Goal: Answer question/provide support: Share knowledge or assist other users

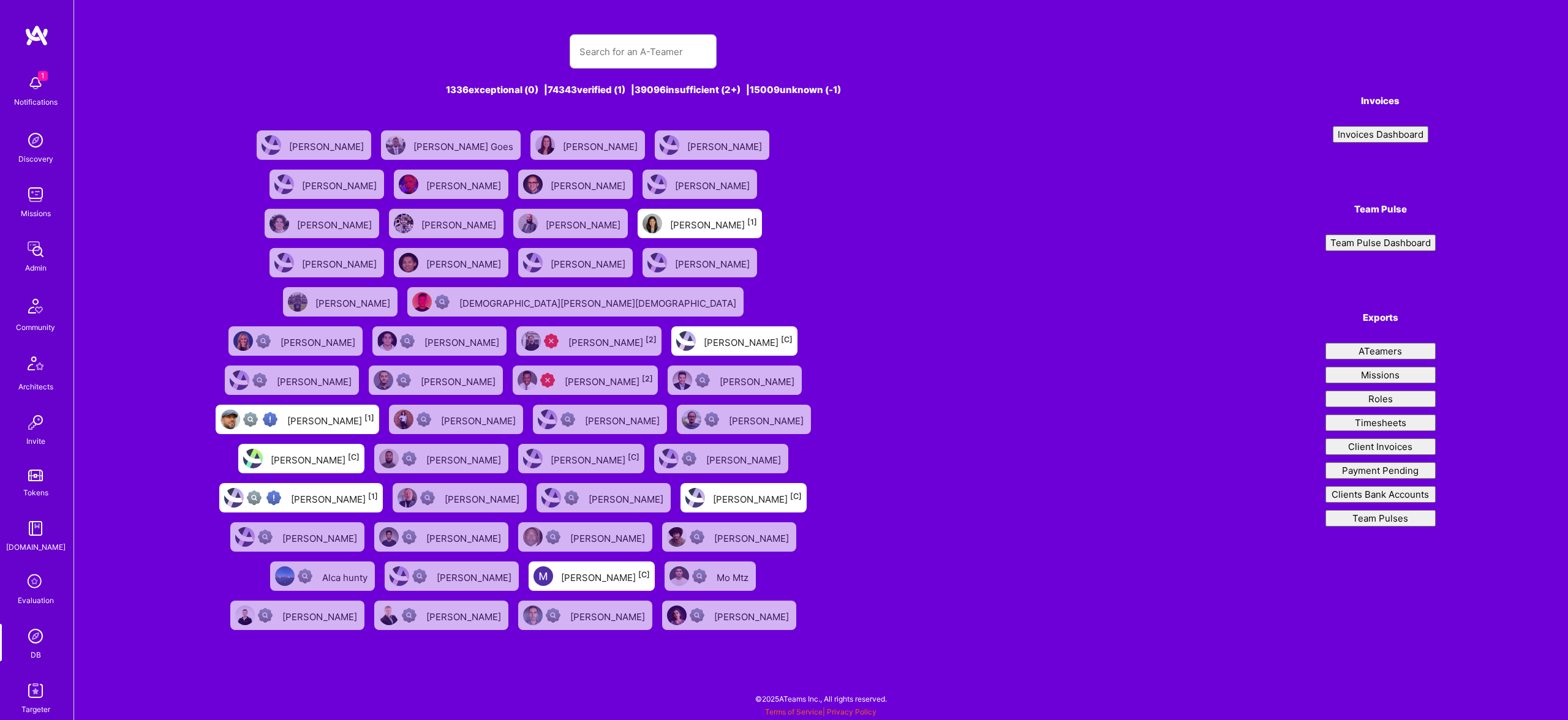
click at [644, 48] on input "text" at bounding box center [643, 51] width 128 height 31
type input "[PERSON_NAME]"
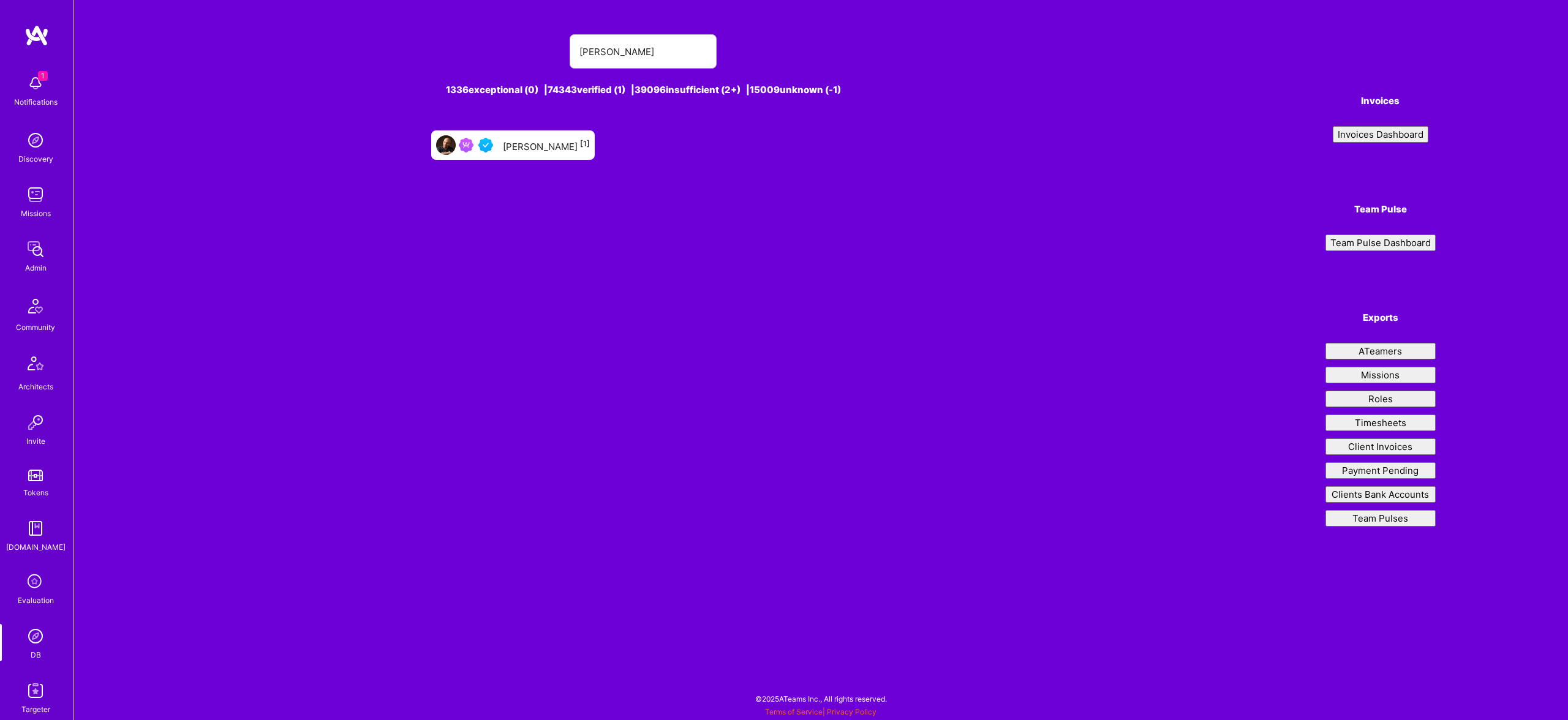
click at [562, 140] on div "[PERSON_NAME] [1]" at bounding box center [546, 145] width 87 height 16
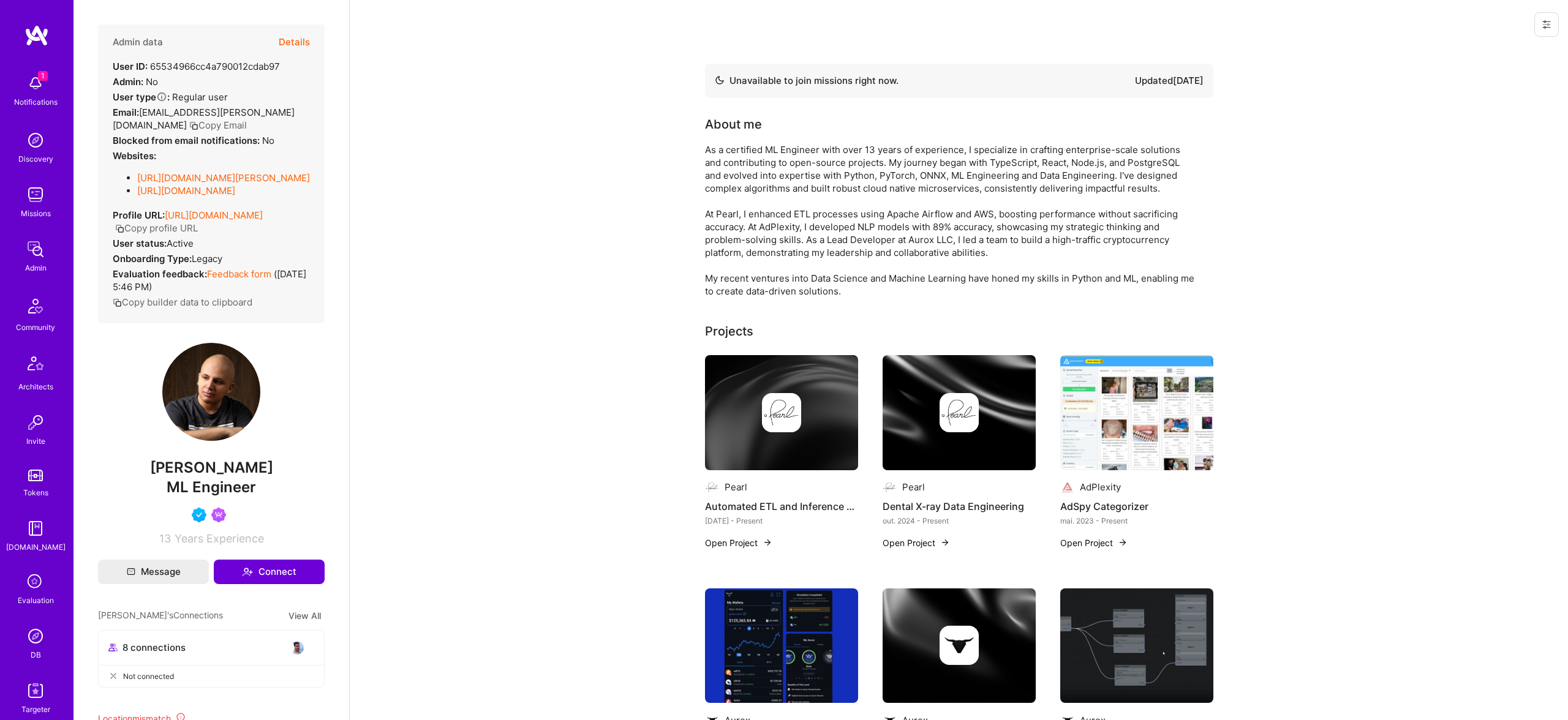
click at [309, 44] on button "Details" at bounding box center [294, 42] width 31 height 35
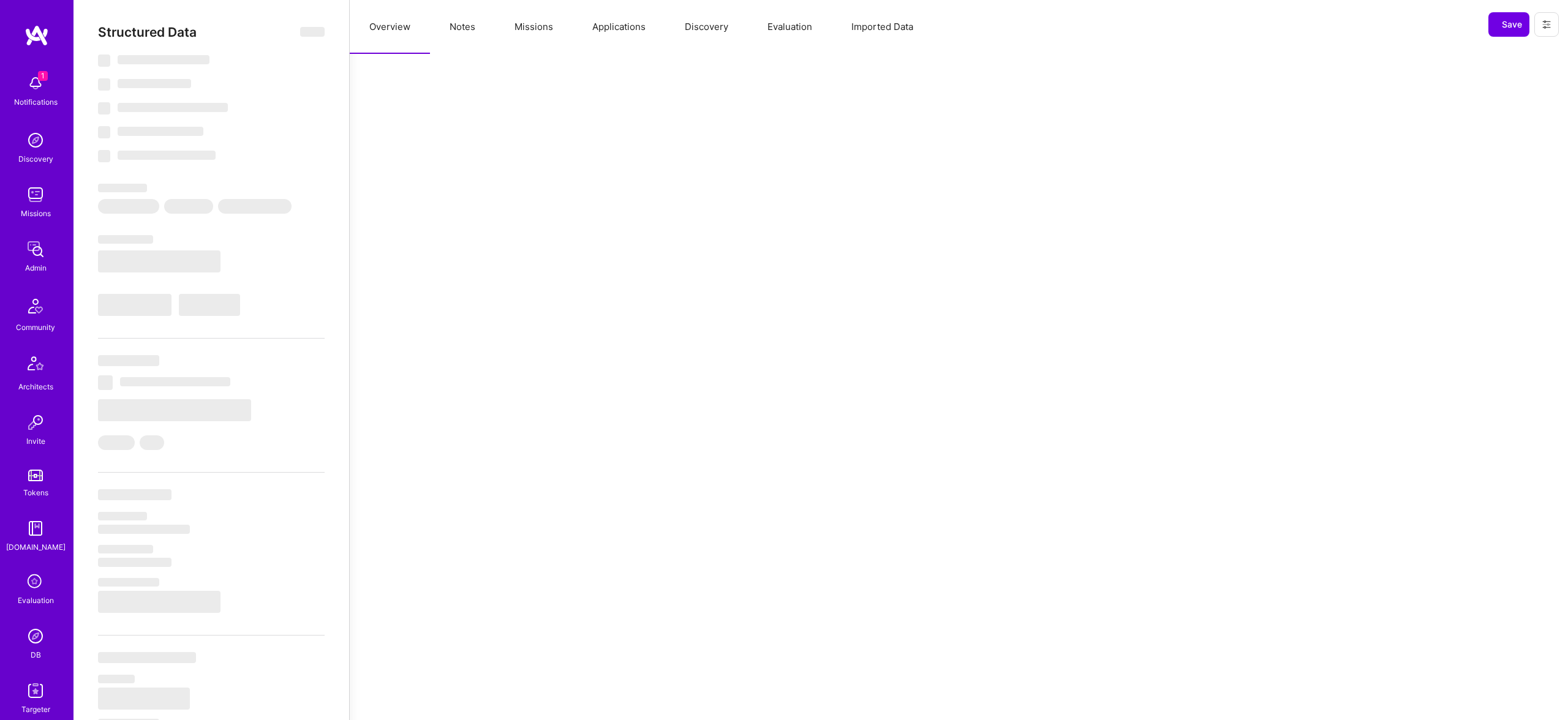
click at [297, 42] on div "Structured Data ‌ ‌ ‌ ‌ ‌ ‌ ‌ ‌ ‌ ‌ ‌ ‌ ‌ ‌ ‌ ‌ ‌ ‌ ‌ ‌ ‌ ‌ ‌ ‌ ‌ ‌ ‌ ‌ ‌ ‌ ‌ ‌…" at bounding box center [211, 422] width 226 height 795
select select "Not Available"
select select "1 Month"
select select "5"
select select "4"
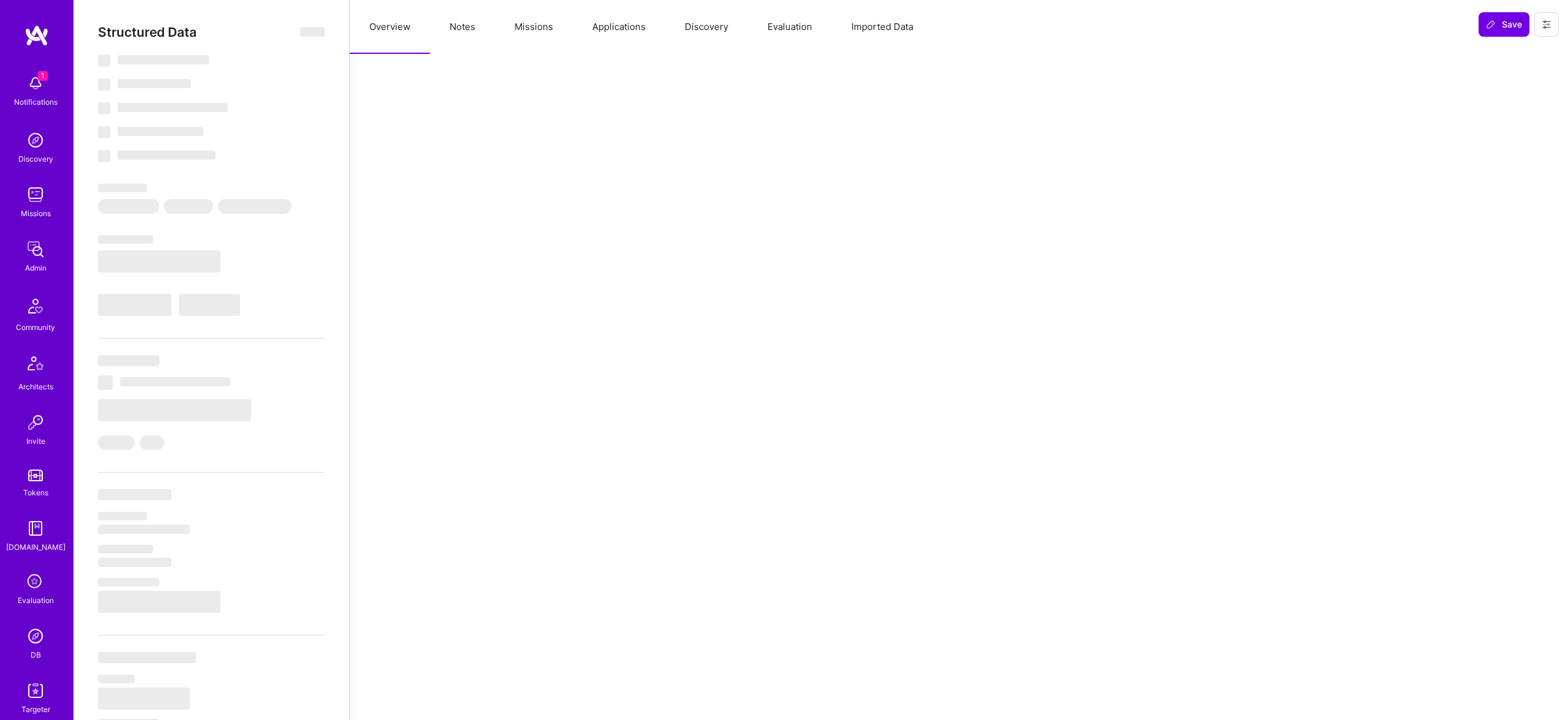
select select "6"
select select "TR"
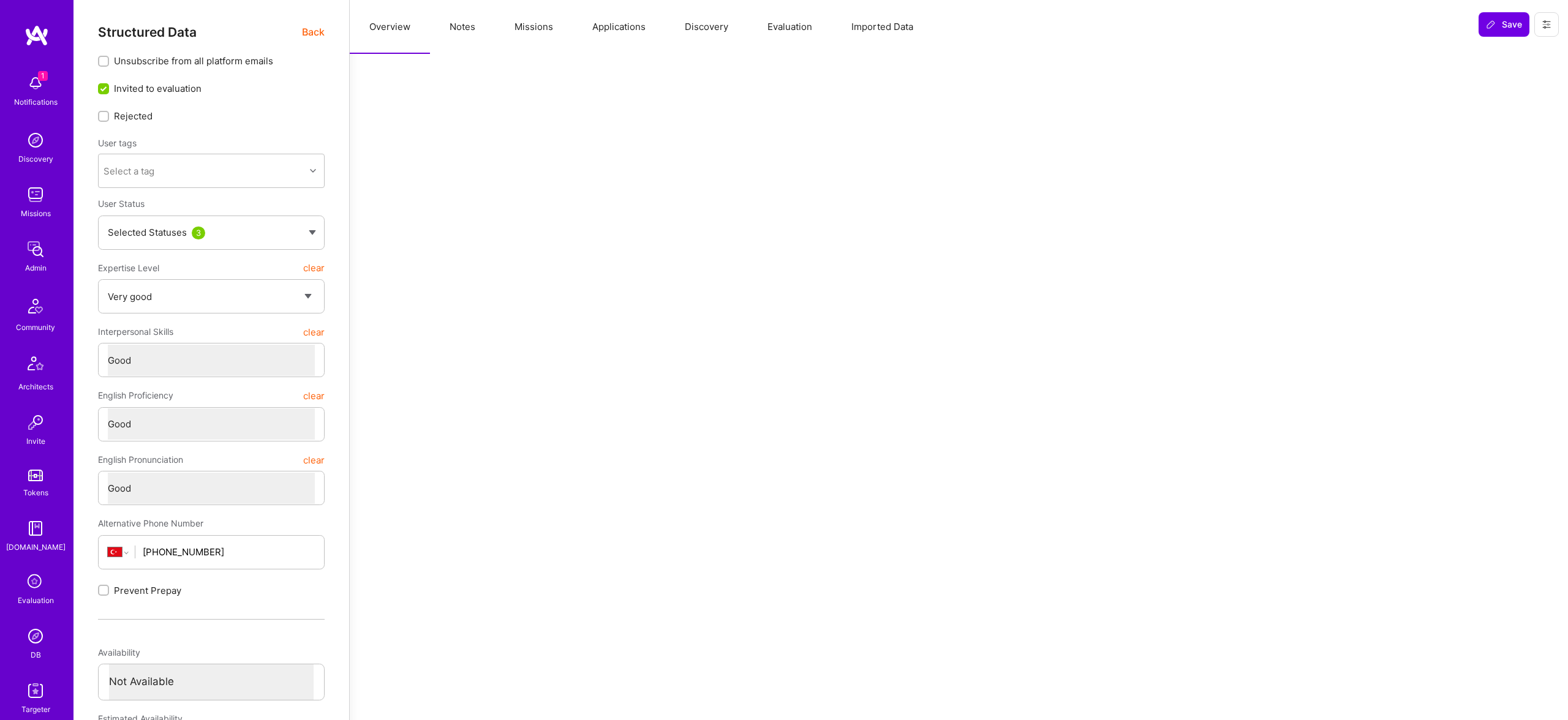
click at [794, 29] on button "Evaluation" at bounding box center [790, 27] width 84 height 54
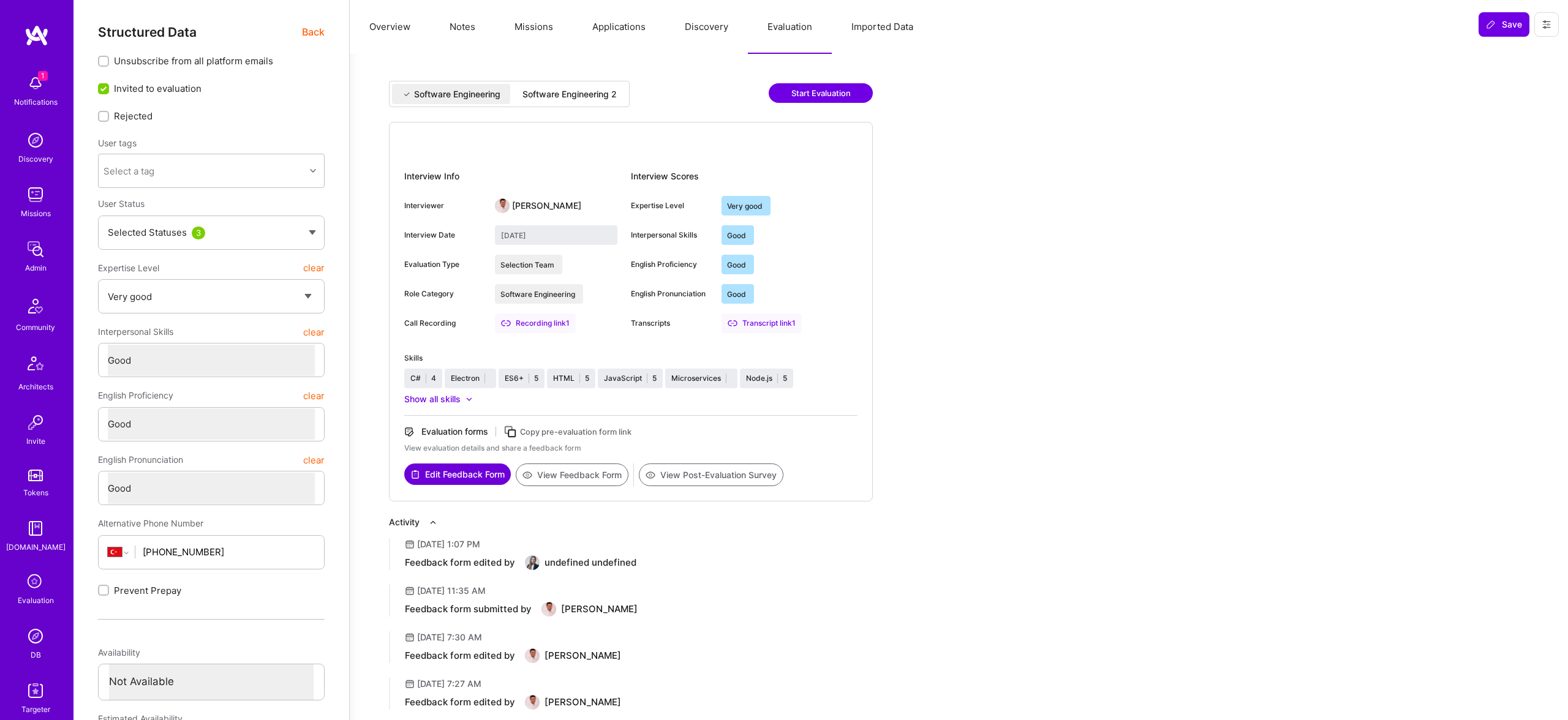
click at [746, 476] on button "View Post-Evaluation Survey" at bounding box center [711, 475] width 145 height 22
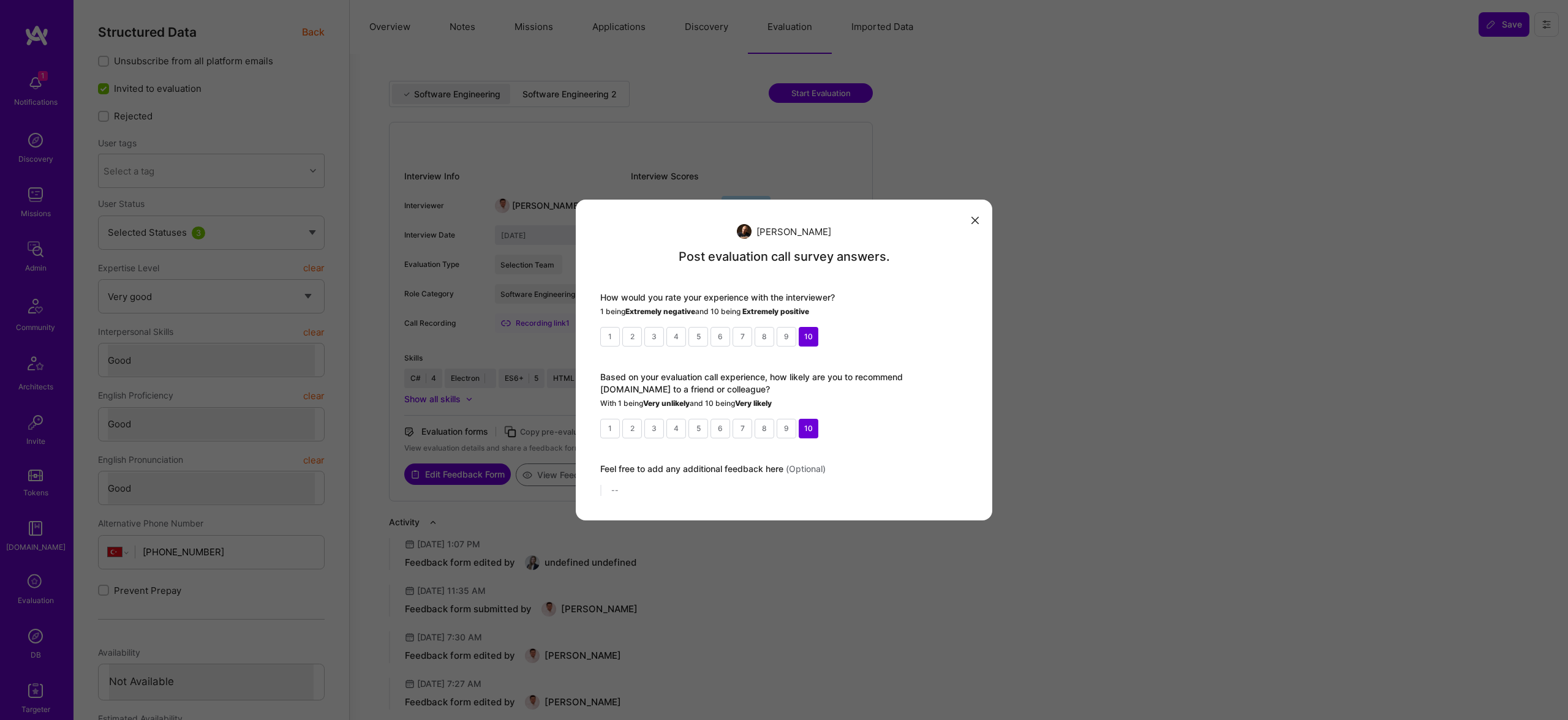
click at [731, 124] on div "[PERSON_NAME] Post evaluation call survey answers. How would you rate your expe…" at bounding box center [784, 360] width 1568 height 720
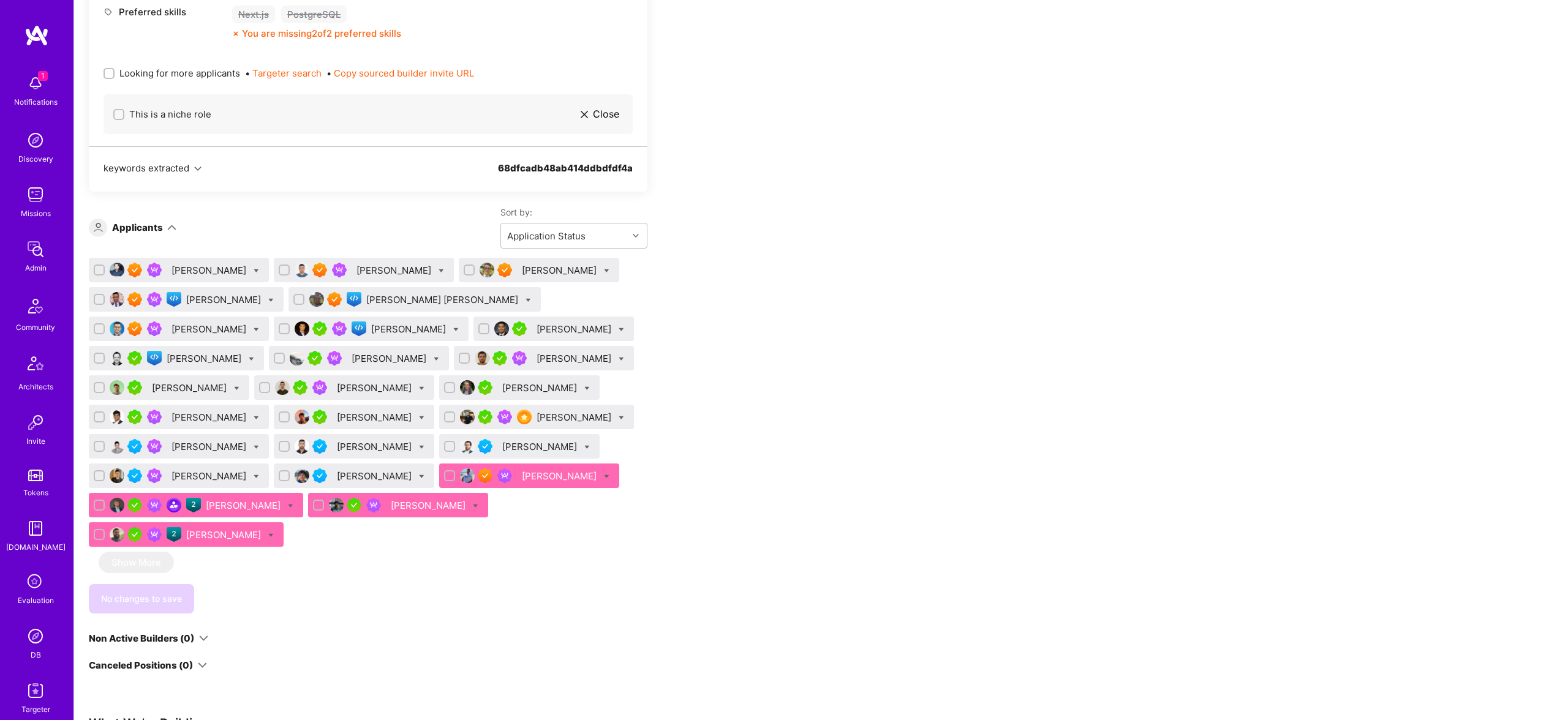
scroll to position [771, 0]
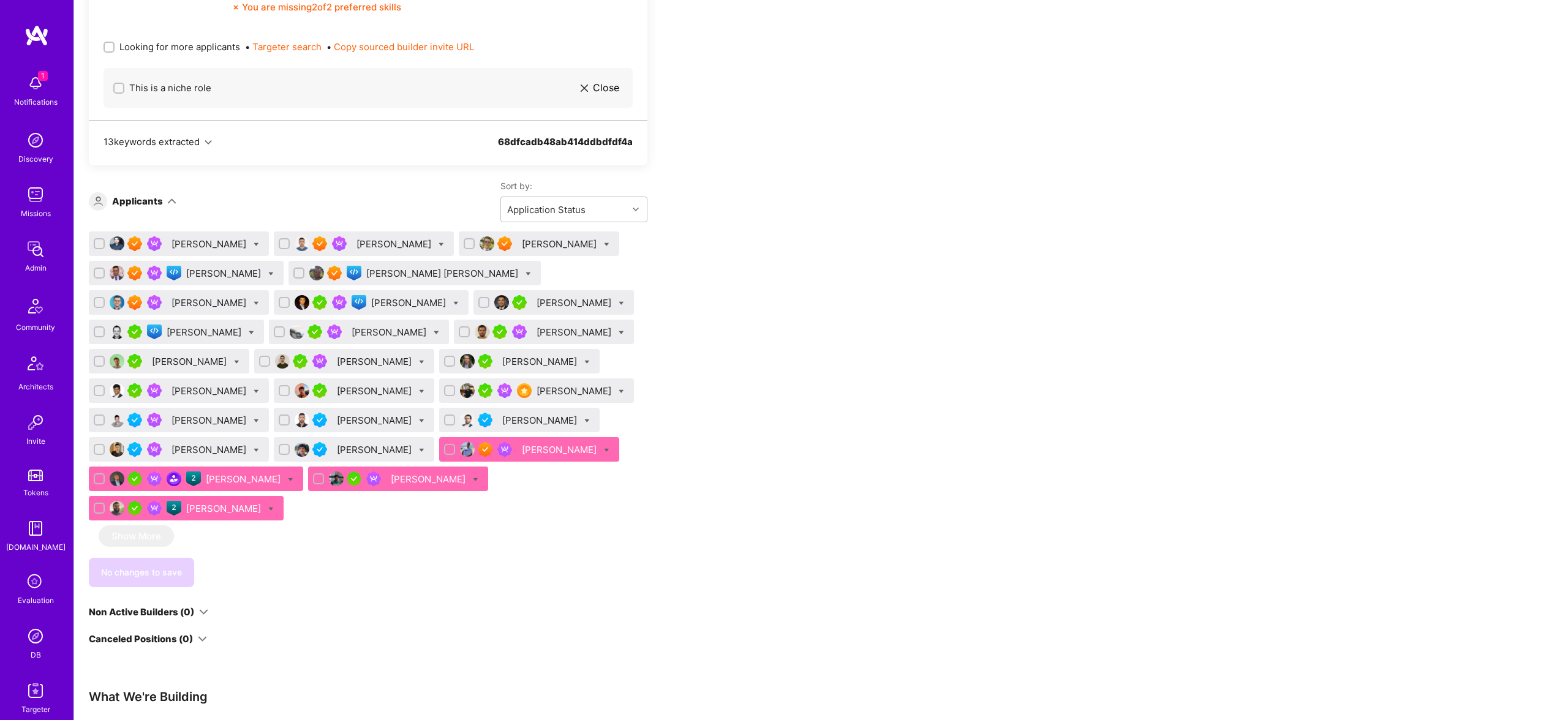
click at [522, 443] on div "[PERSON_NAME]" at bounding box center [561, 449] width 77 height 13
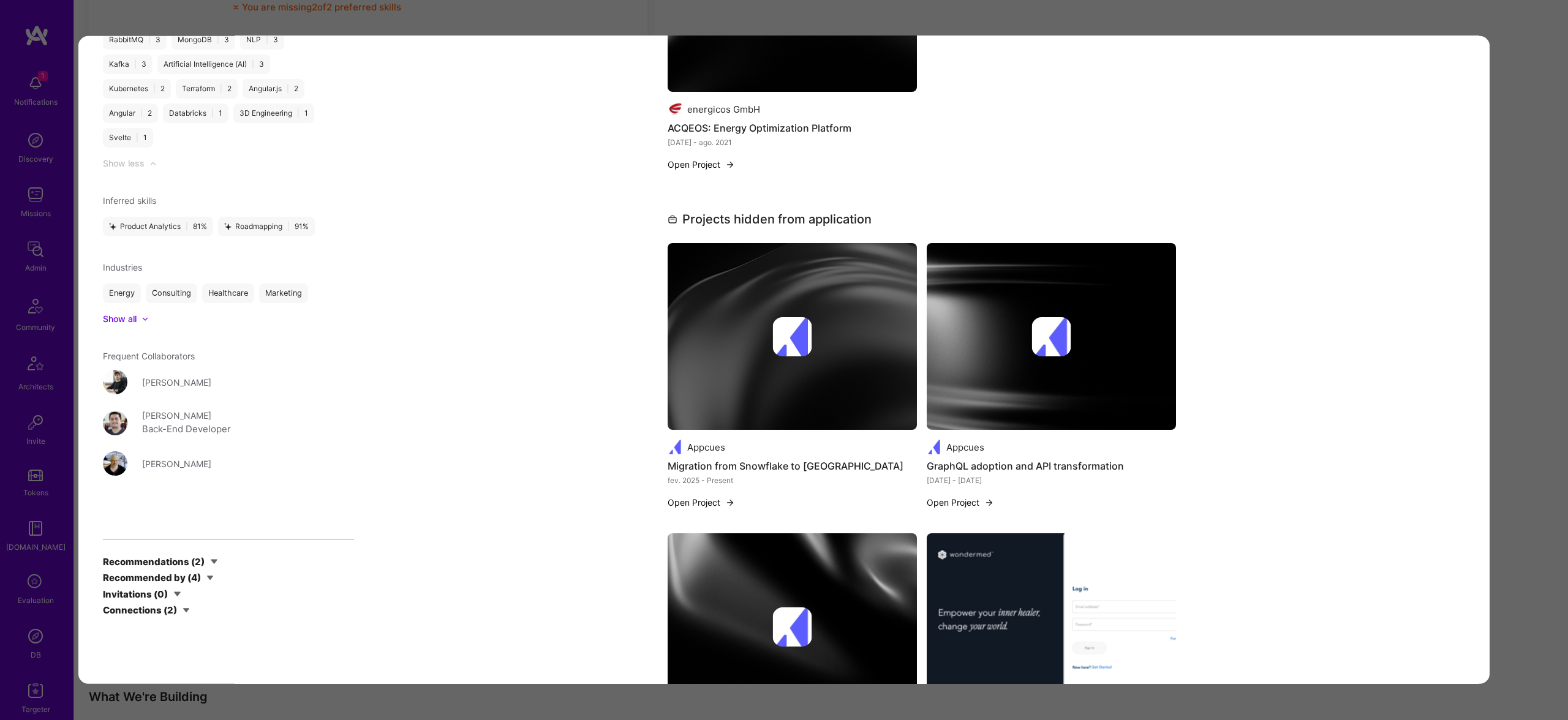
scroll to position [2478, 0]
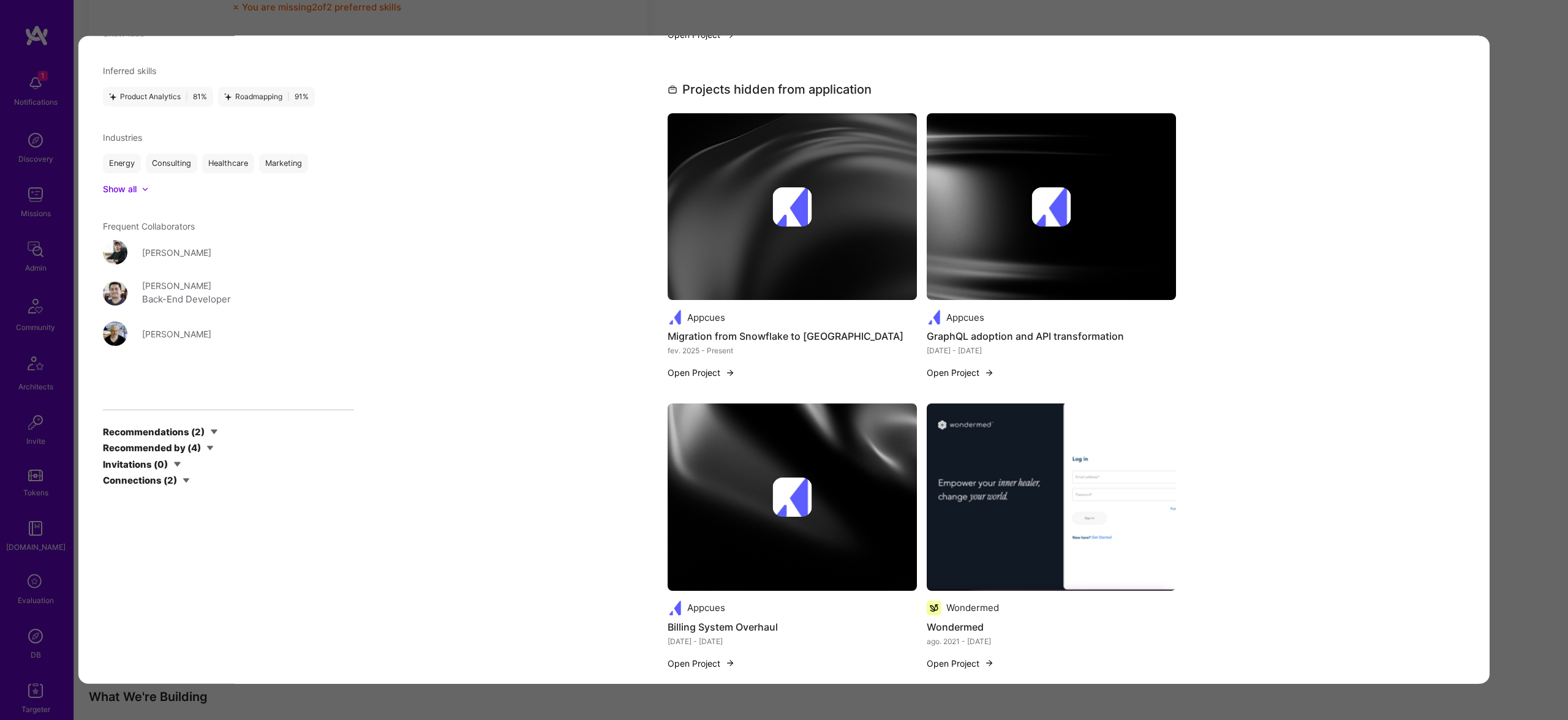
click at [733, 15] on div "Application 23 of 26 Builder Missing Requirements Required Location See locatio…" at bounding box center [784, 360] width 1568 height 720
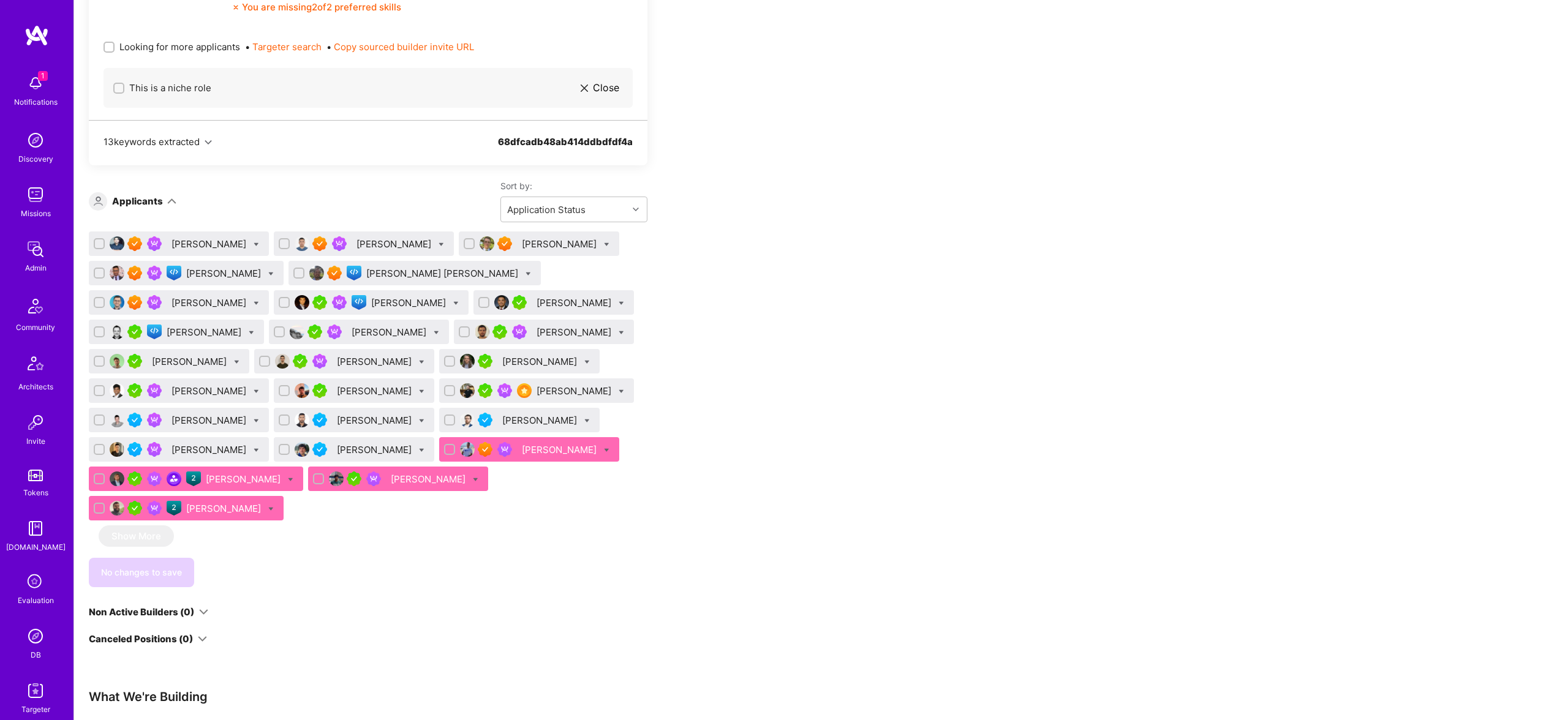
click at [283, 473] on div "Piotr Jachowicz" at bounding box center [244, 479] width 77 height 13
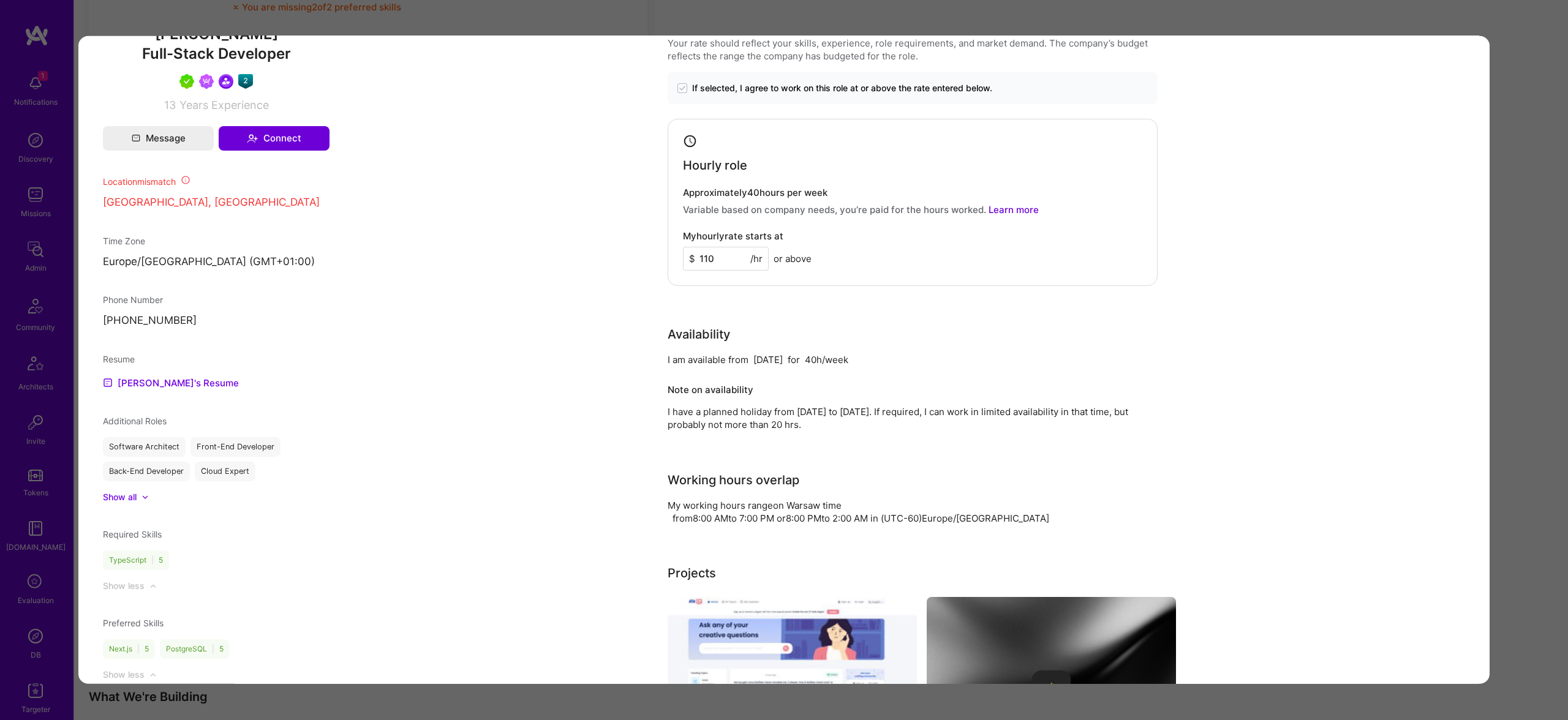
scroll to position [949, 0]
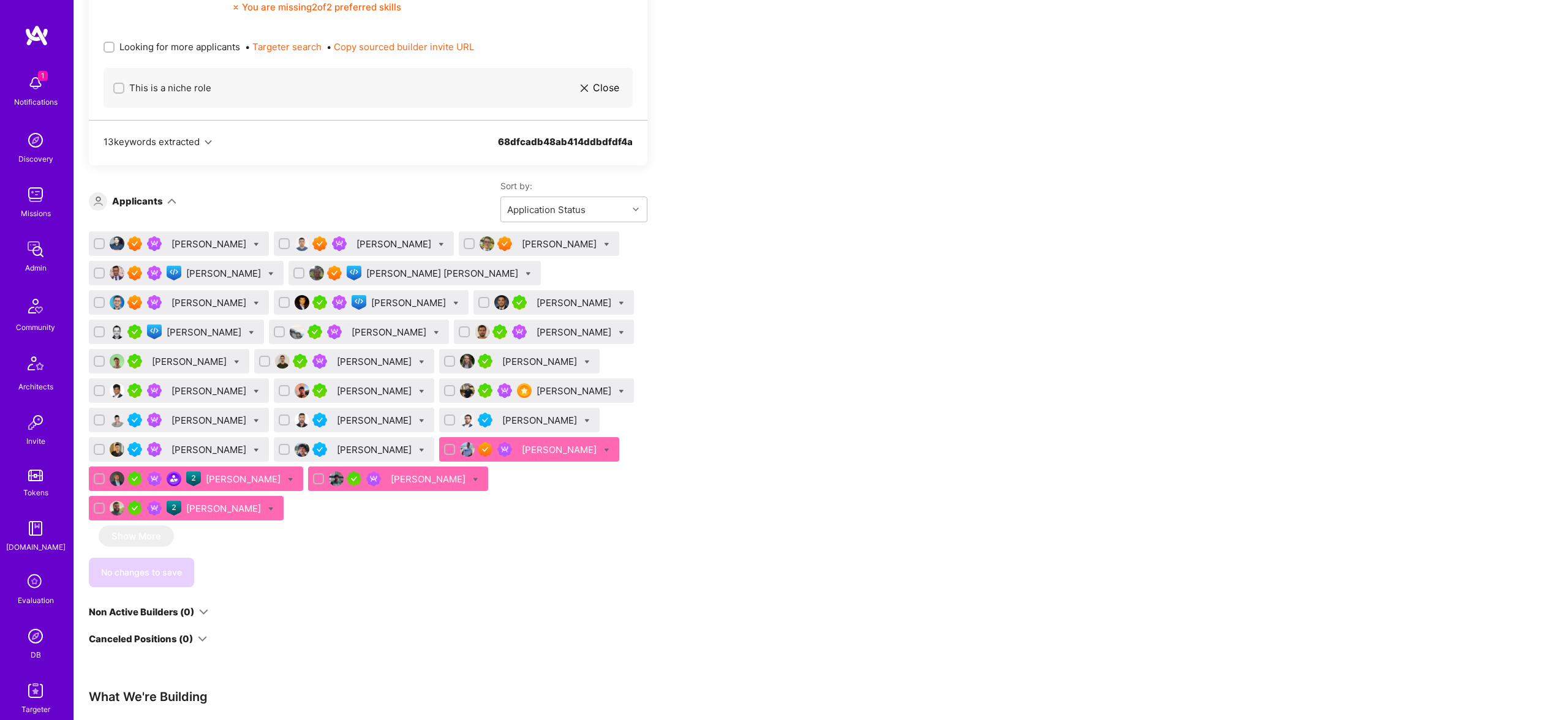
click at [284, 496] on div "Augusto Soares" at bounding box center [186, 508] width 195 height 25
click at [478, 442] on div at bounding box center [497, 449] width 39 height 15
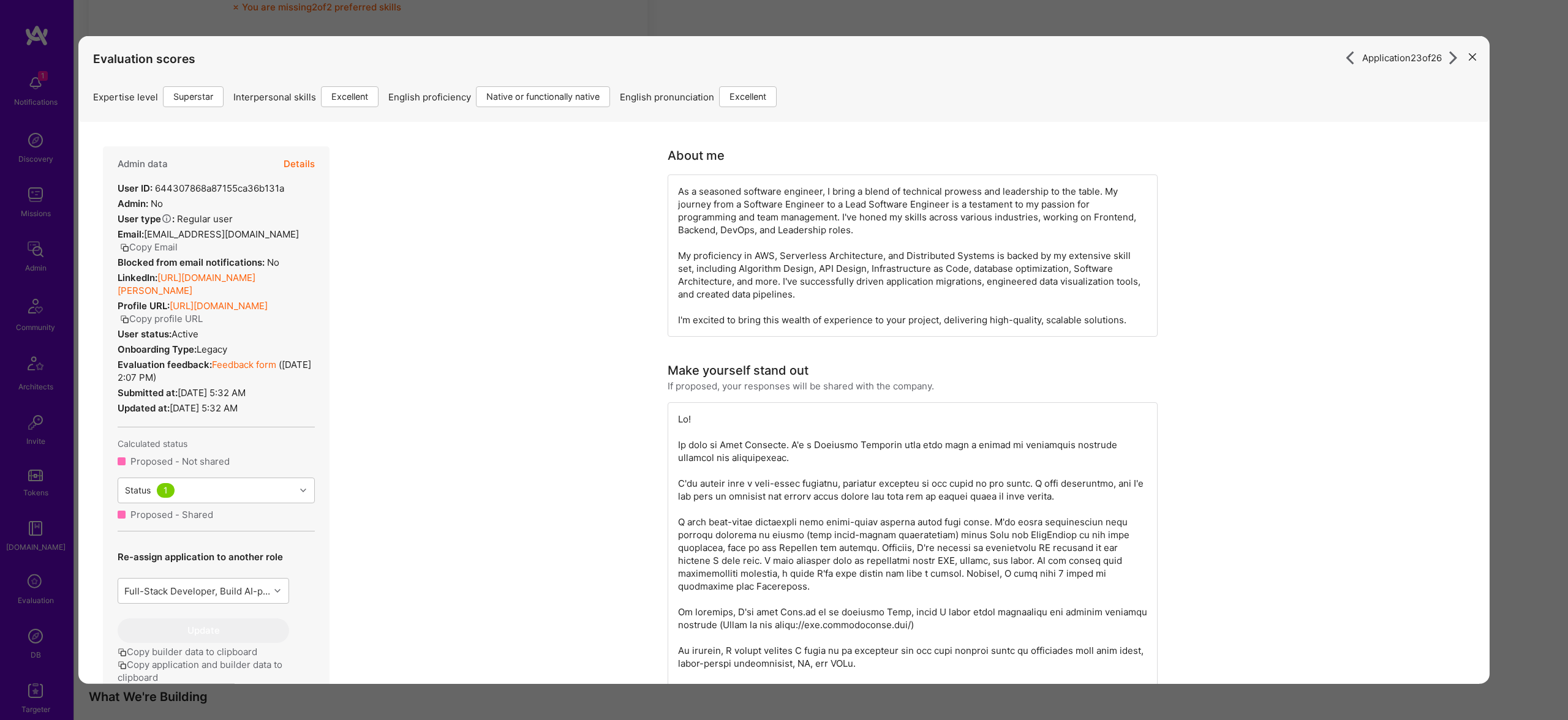
drag, startPoint x: 297, startPoint y: 164, endPoint x: 313, endPoint y: 165, distance: 16.0
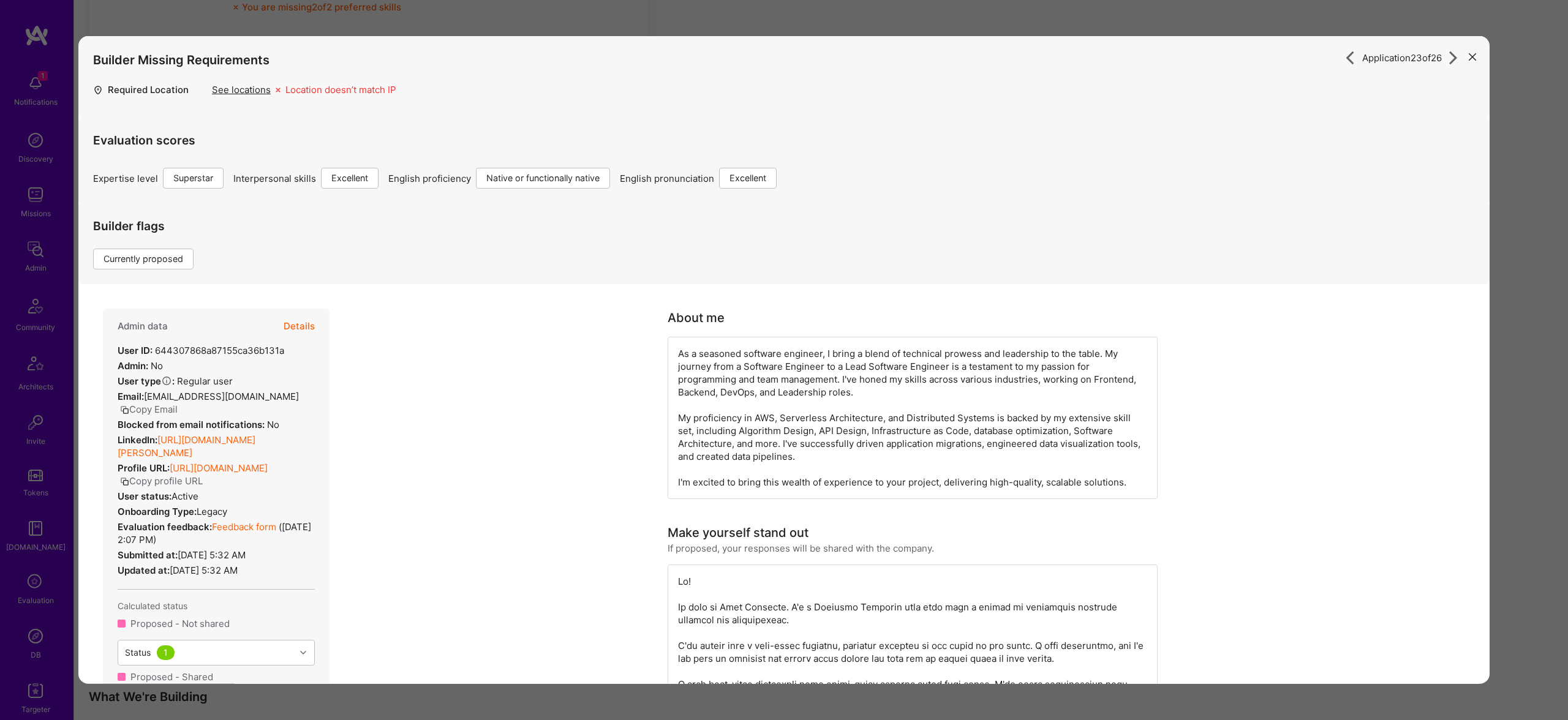
click at [313, 332] on button "Details" at bounding box center [299, 326] width 31 height 35
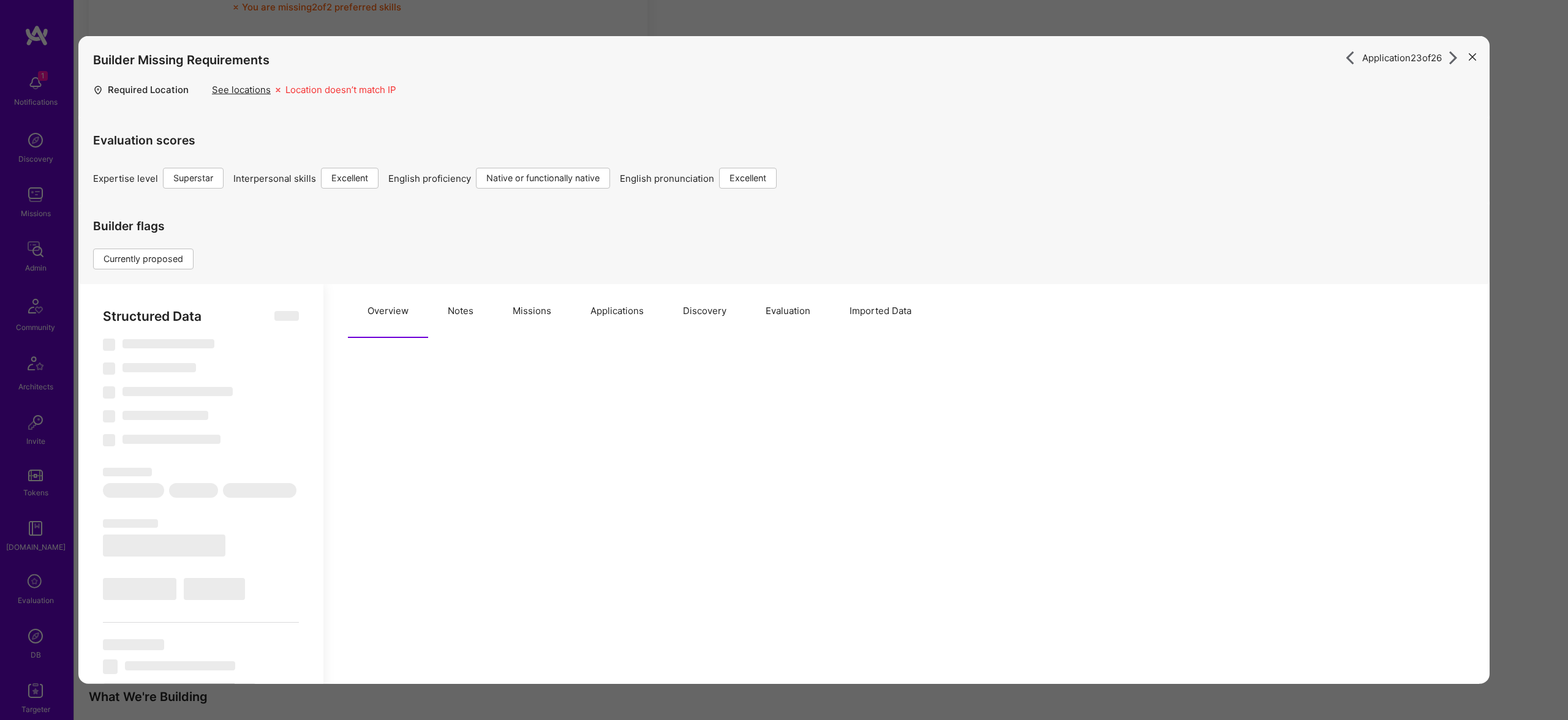
click at [523, 310] on button "Missions" at bounding box center [532, 311] width 78 height 54
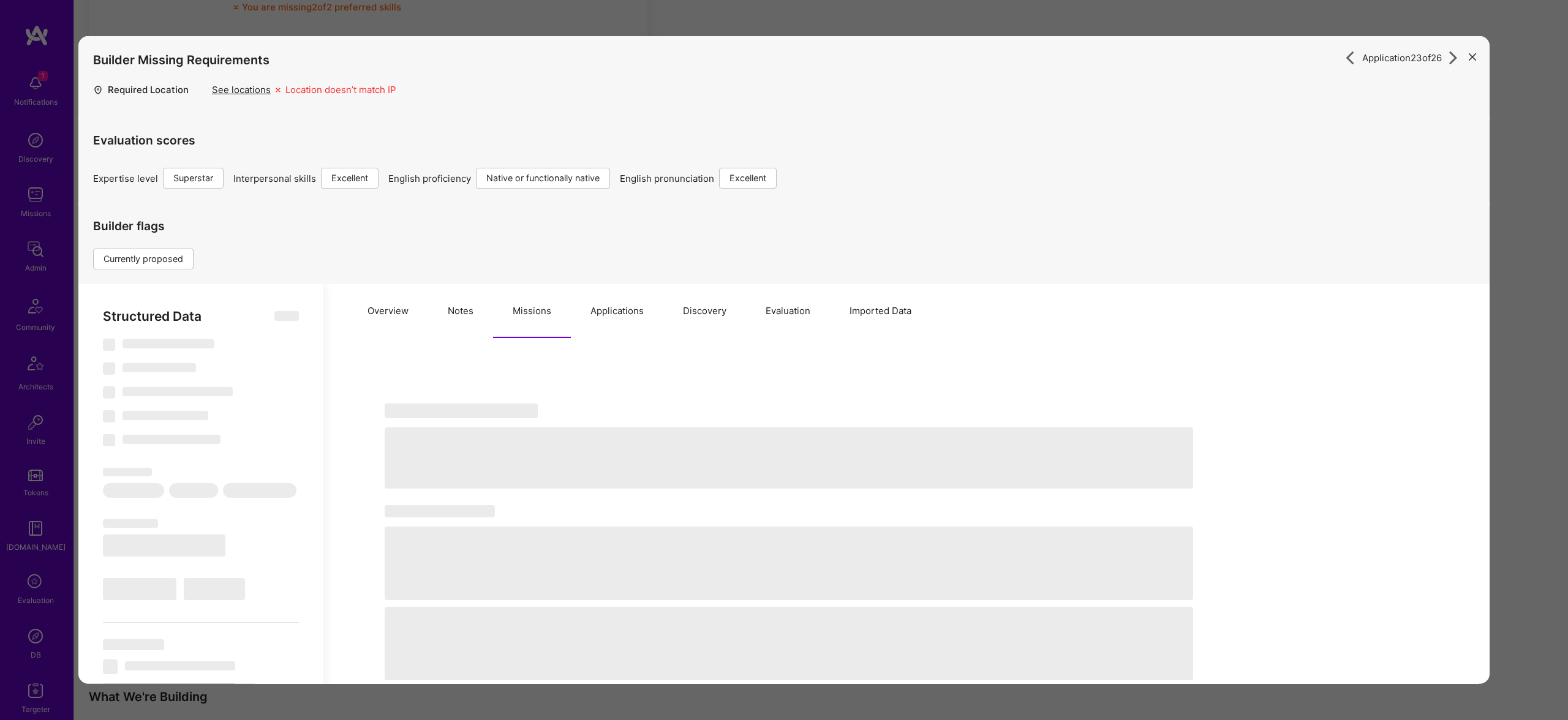
select select "Right Now"
select select "7"
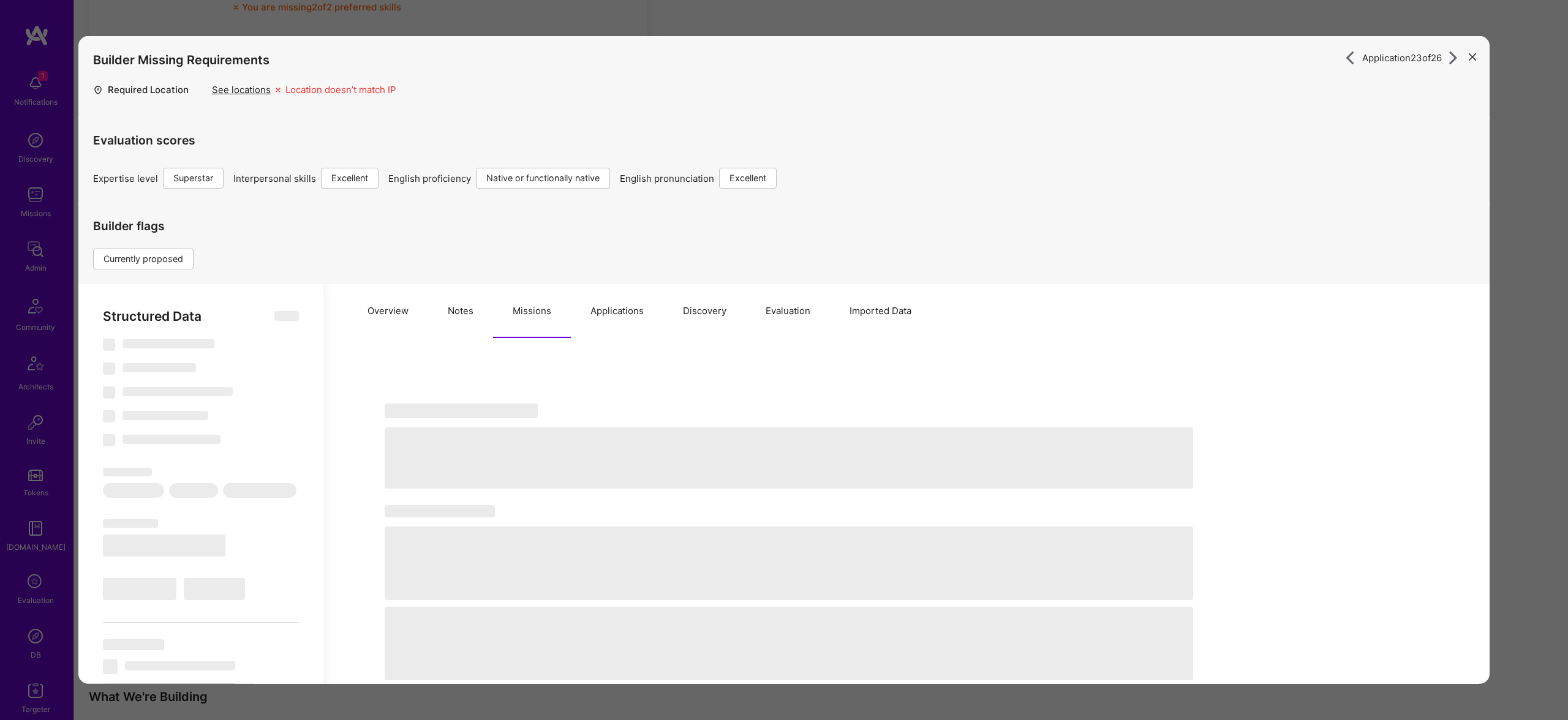
select select "BR"
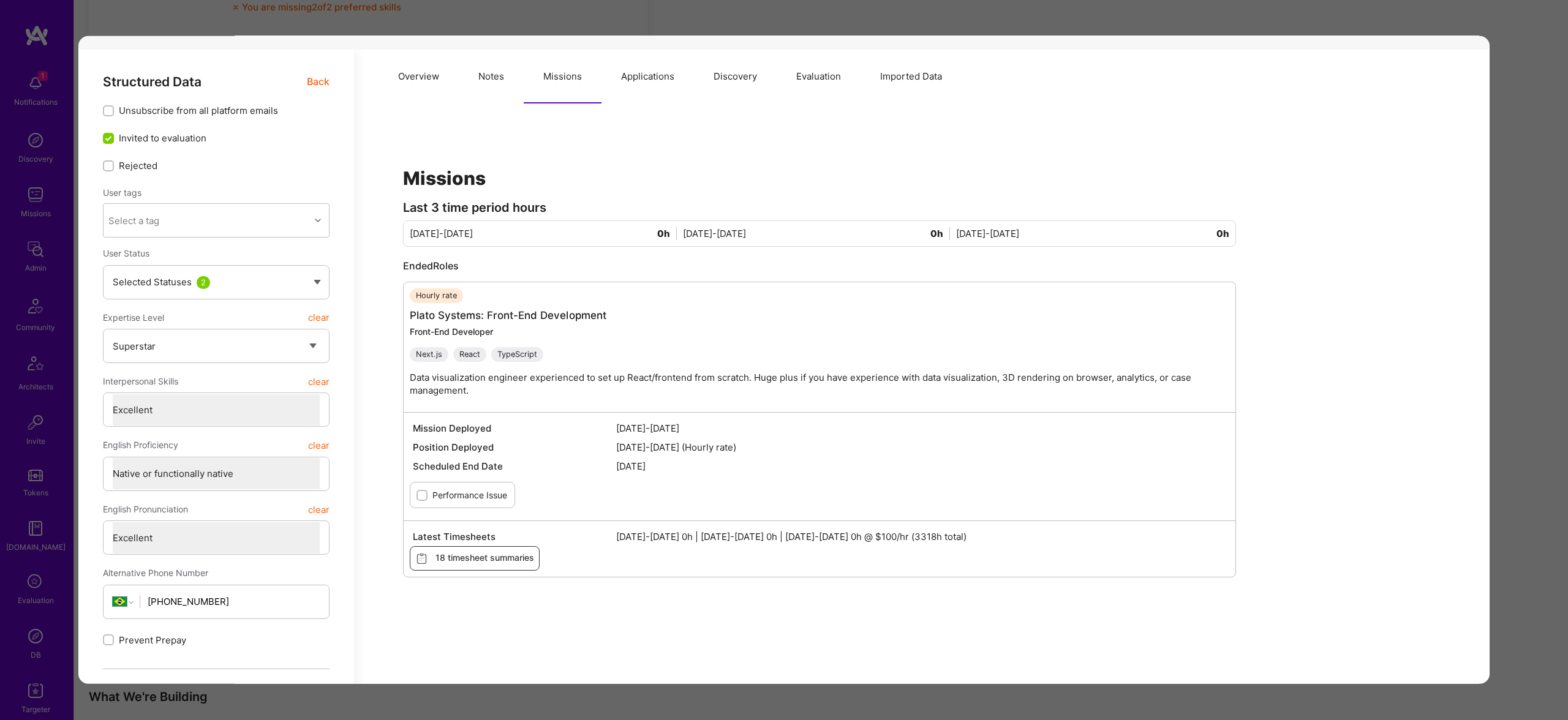
scroll to position [232, 0]
click at [484, 69] on button "Notes" at bounding box center [491, 79] width 65 height 54
type textarea "x"
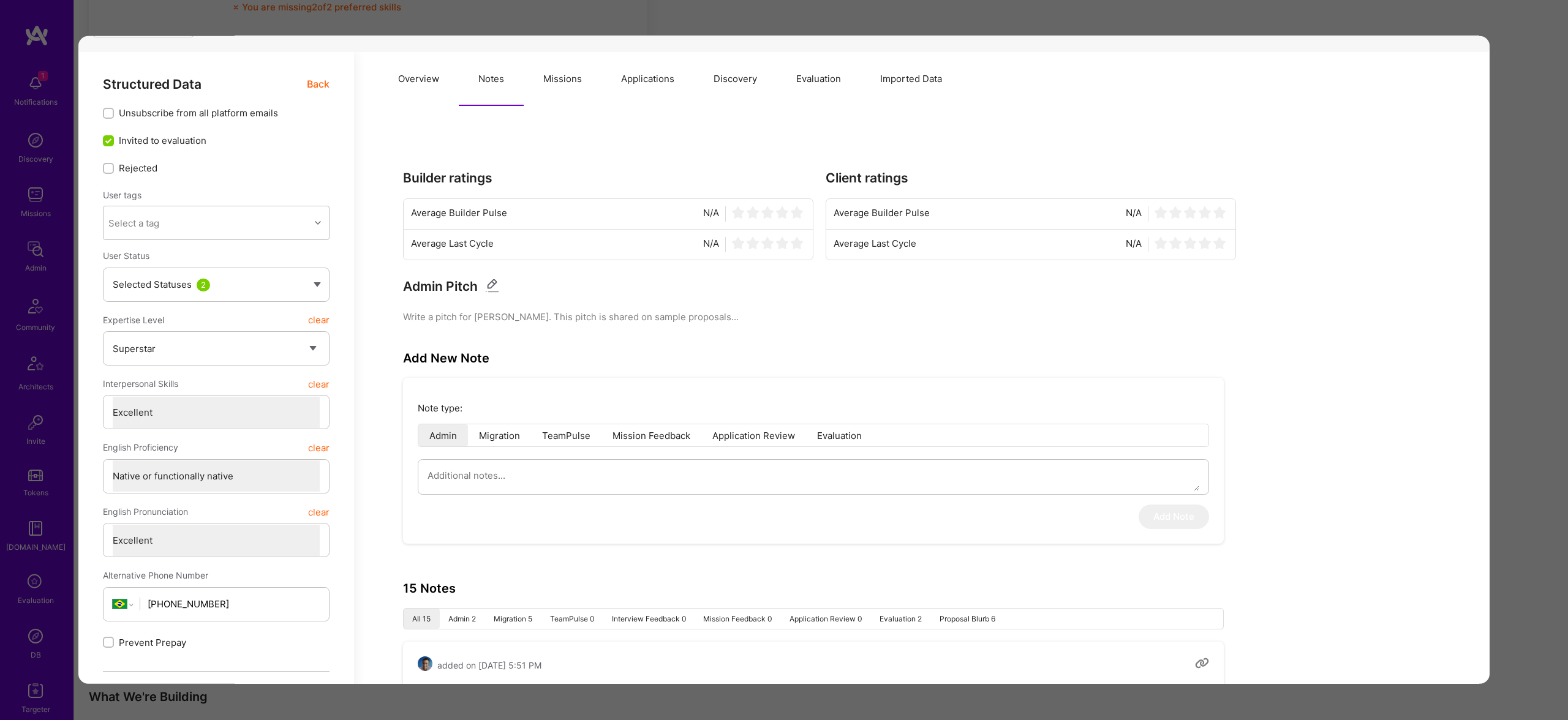
click at [484, 69] on button "Notes" at bounding box center [491, 79] width 65 height 54
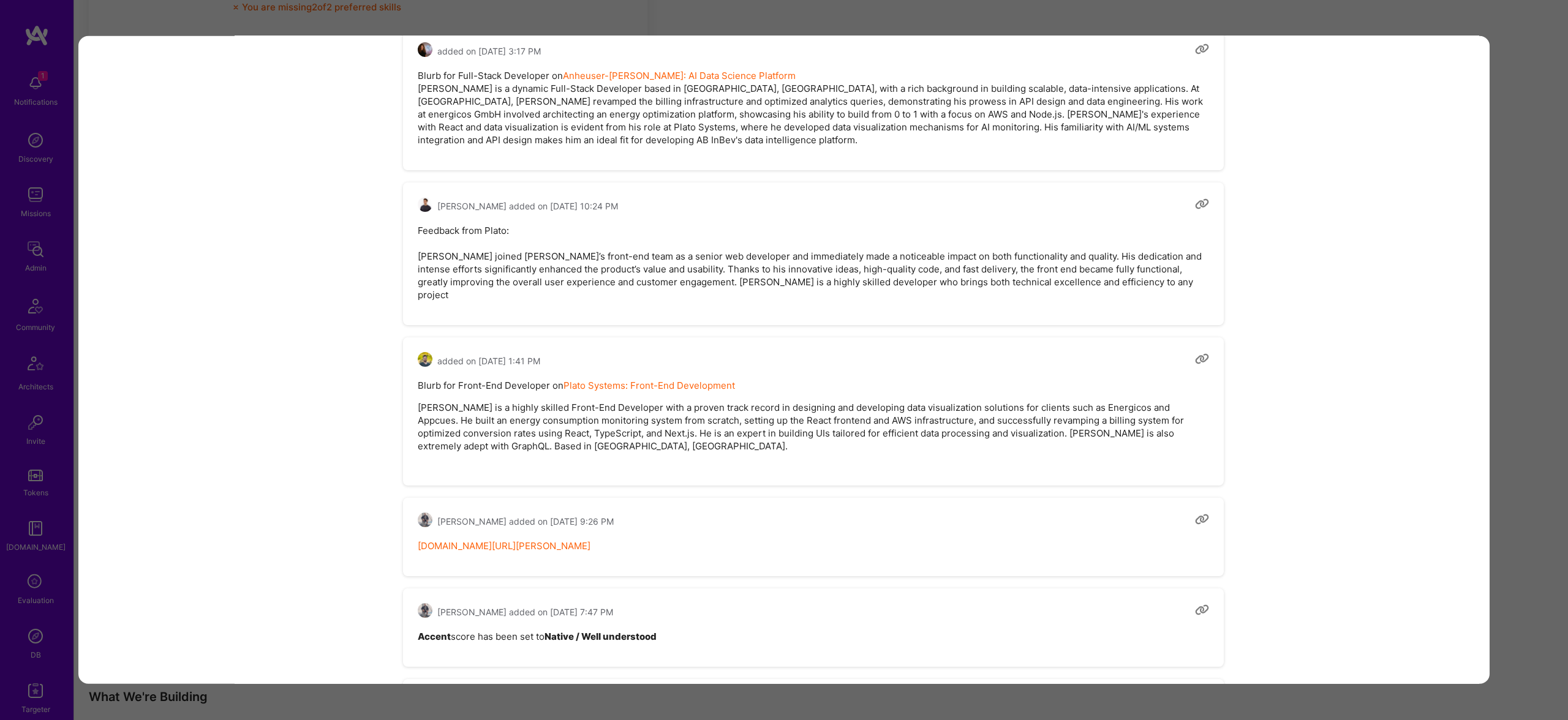
scroll to position [1850, 0]
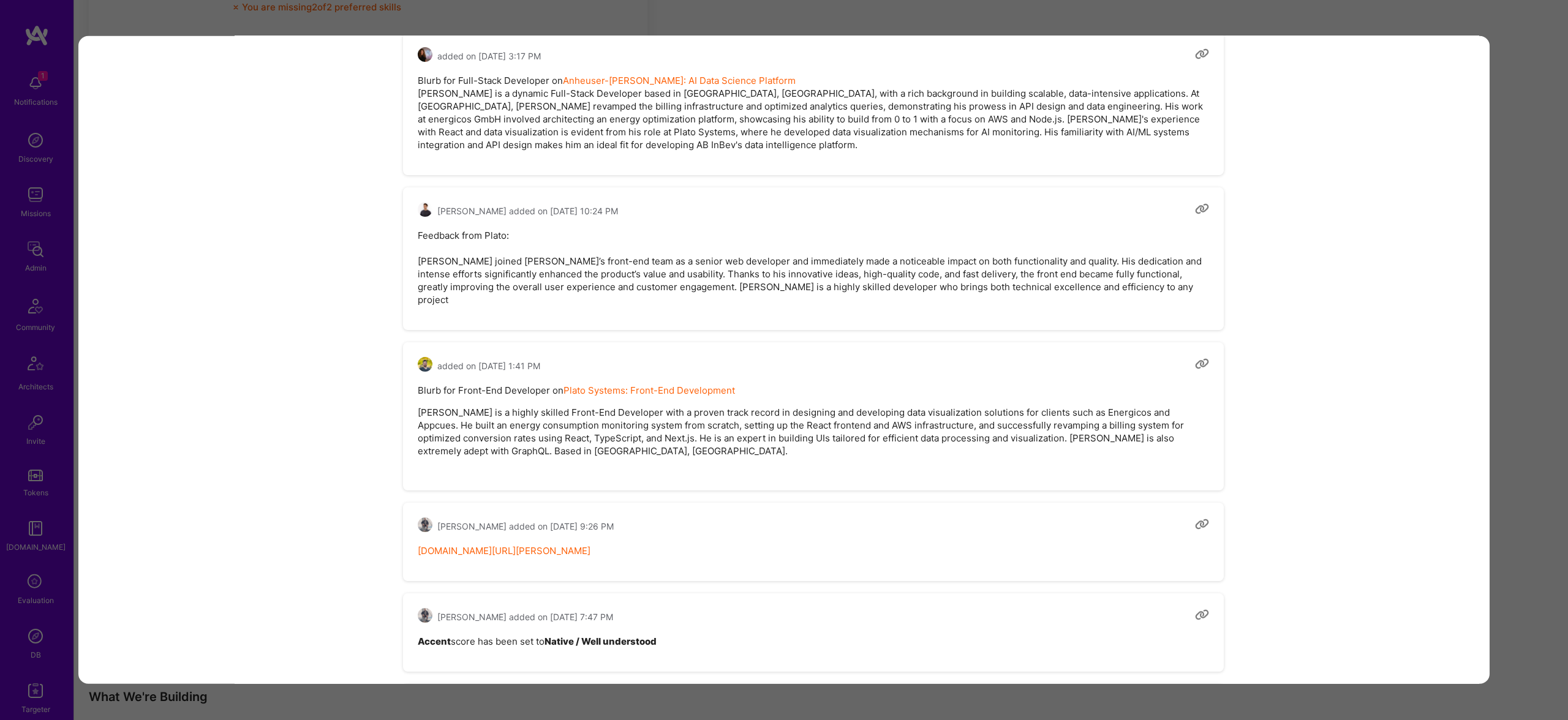
click at [601, 266] on pre "Feedback from Plato: Juan joined Plato’s front-end team as a senior web develop…" at bounding box center [813, 267] width 791 height 77
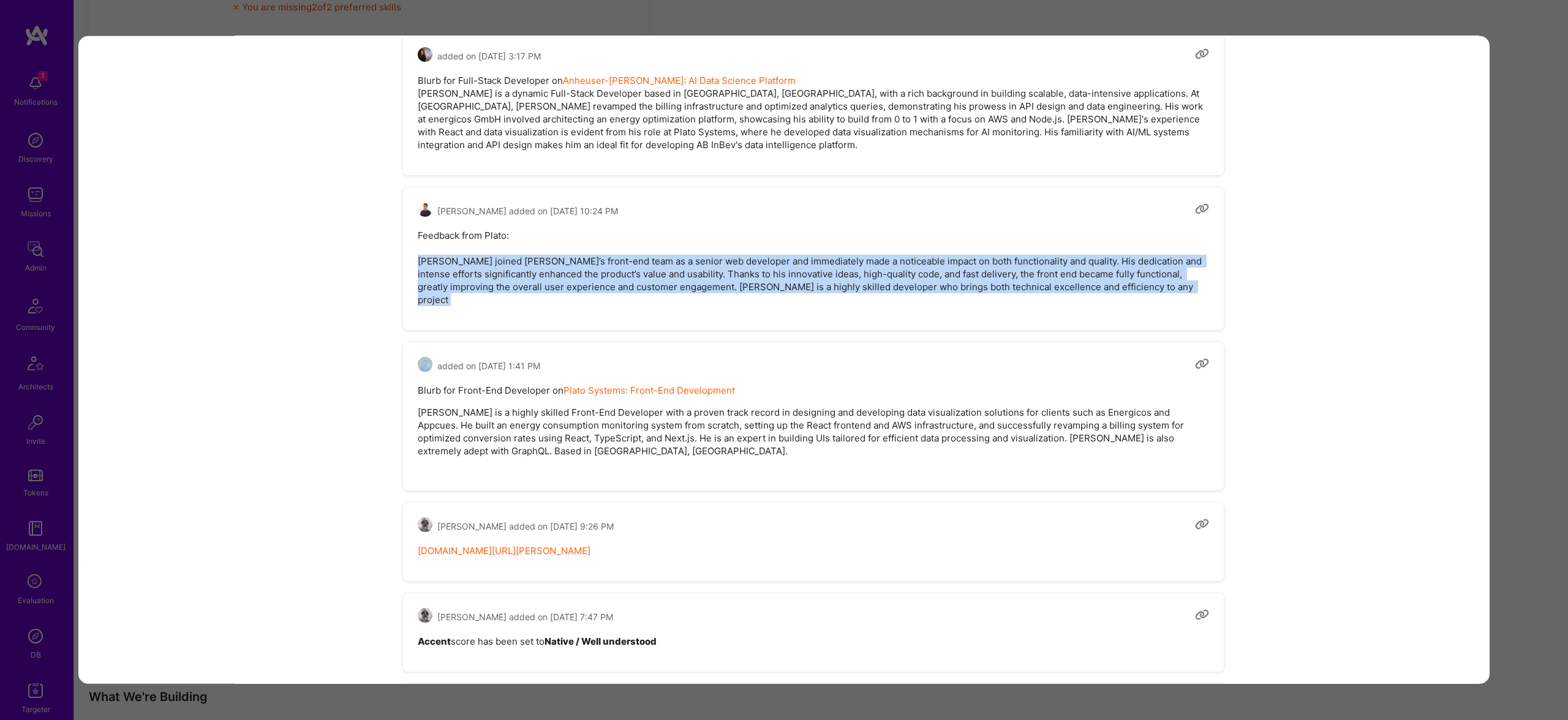
click at [601, 266] on pre "Feedback from Plato: Juan joined Plato’s front-end team as a senior web develop…" at bounding box center [813, 267] width 791 height 77
copy pre "Juan joined Plato’s front-end team as a senior web developer and immediately ma…"
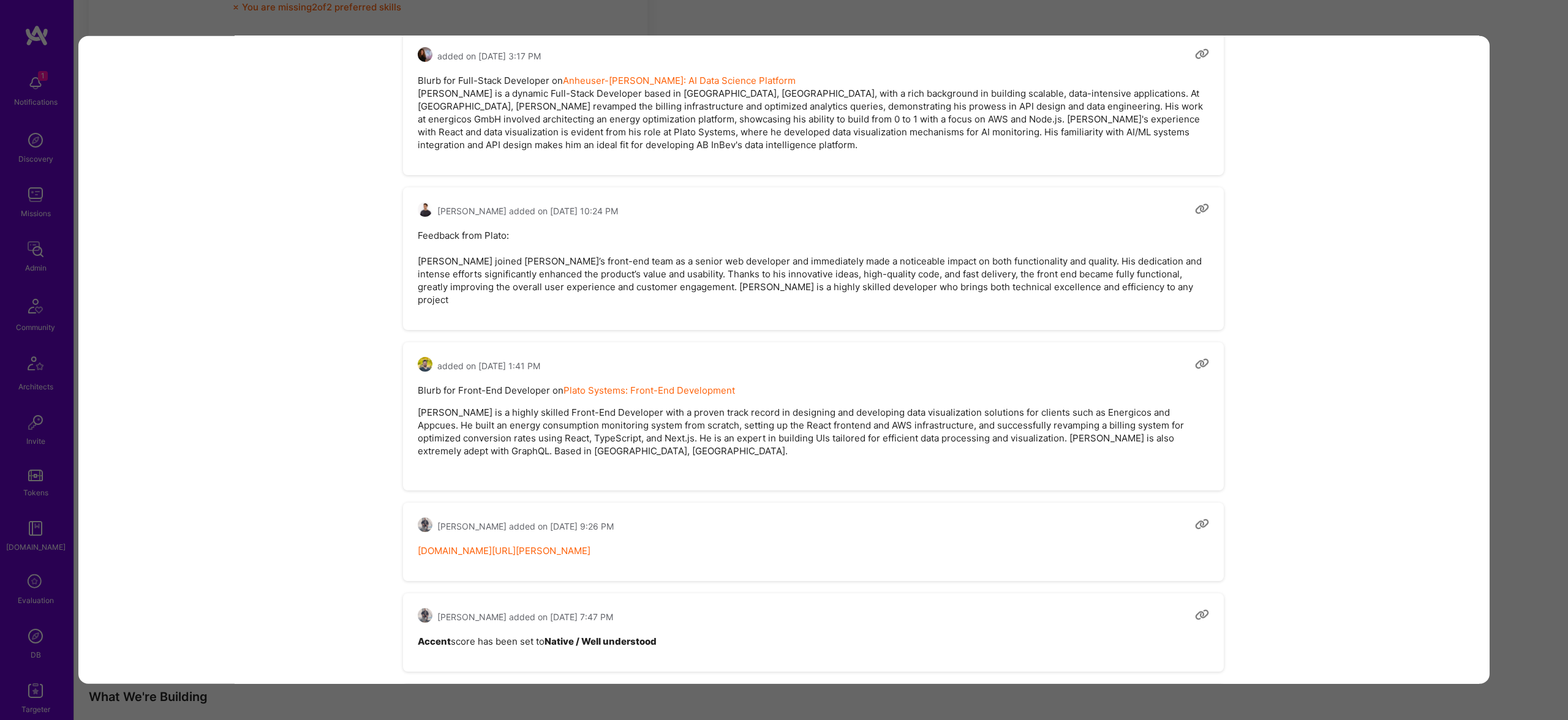
click at [1533, 333] on div "Application 23 of 26 Builder Missing Requirements Required Location See locatio…" at bounding box center [784, 360] width 1568 height 720
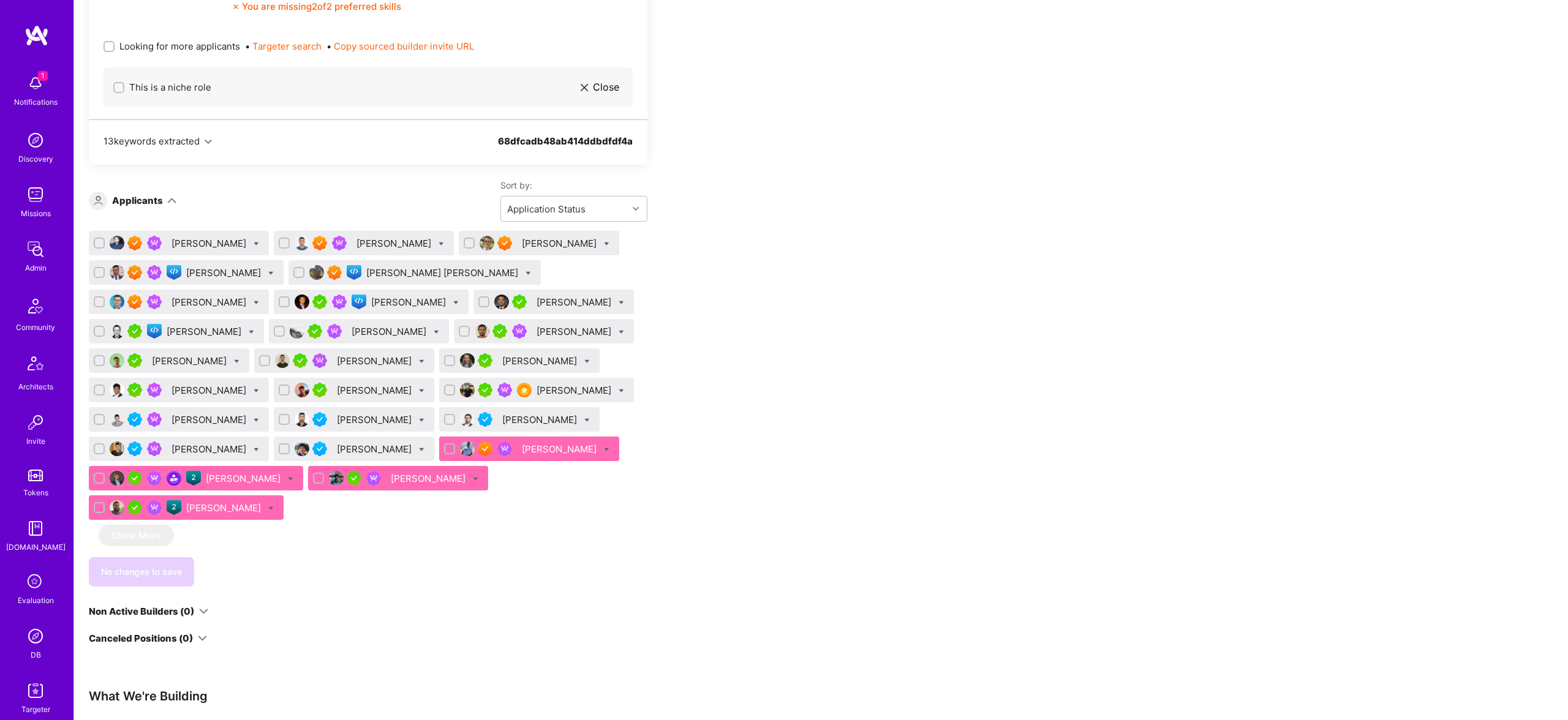
scroll to position [772, 0]
